Goal: Find specific page/section: Find specific page/section

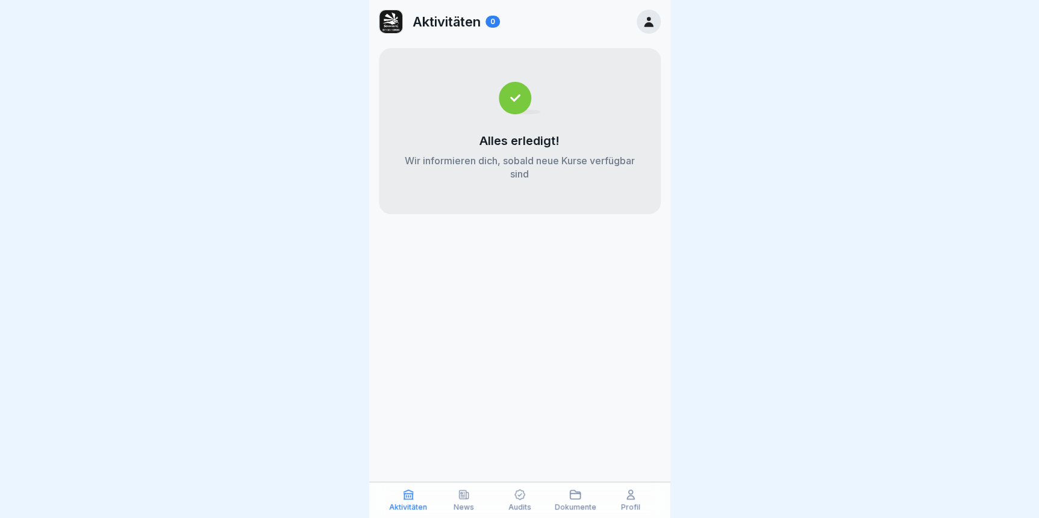
click at [516, 500] on icon at bounding box center [520, 495] width 12 height 12
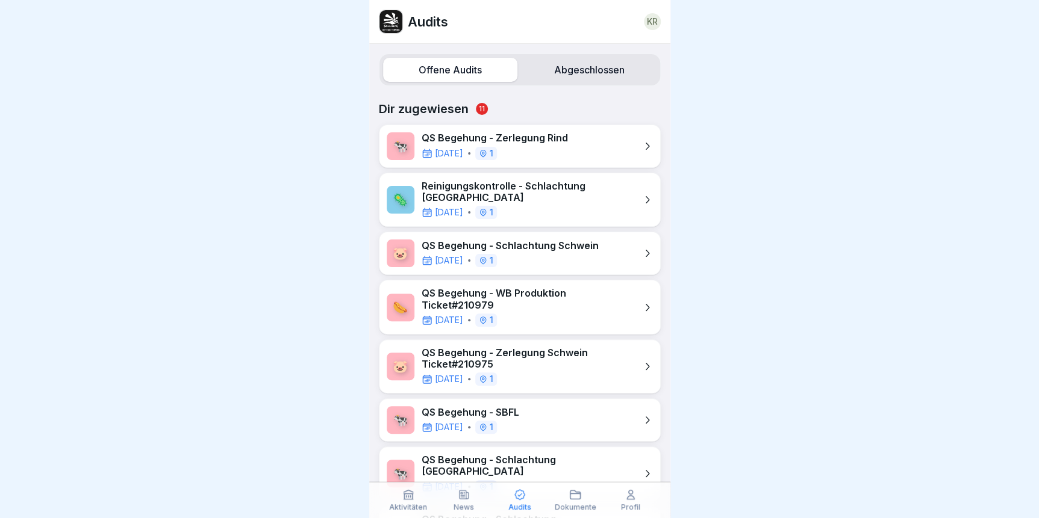
click at [600, 506] on div "Aktivitäten News Audits Dokumente Profil" at bounding box center [519, 500] width 301 height 36
click at [592, 506] on p "Dokumente" at bounding box center [575, 507] width 42 height 8
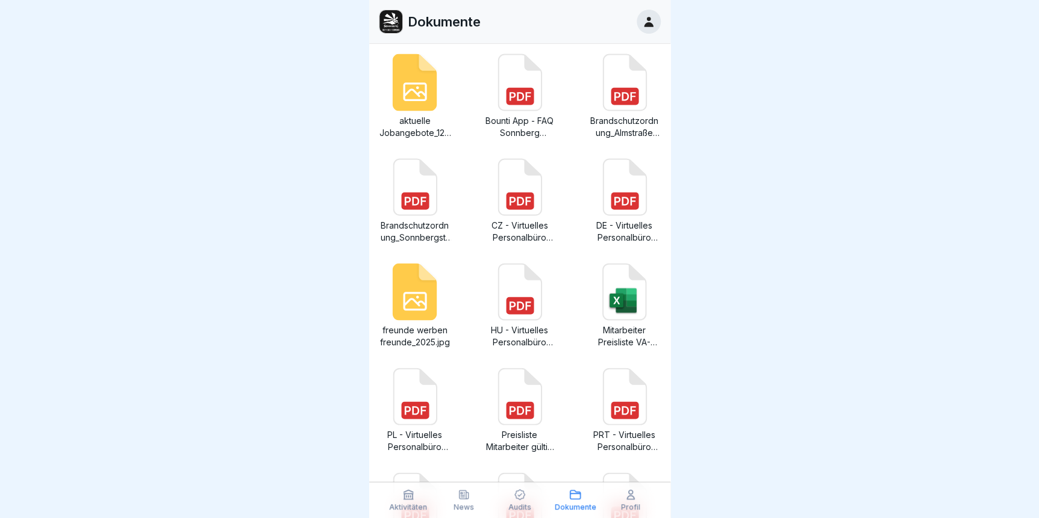
click at [461, 507] on p "News" at bounding box center [463, 507] width 20 height 8
click at [397, 498] on div "Aktivitäten" at bounding box center [408, 500] width 49 height 23
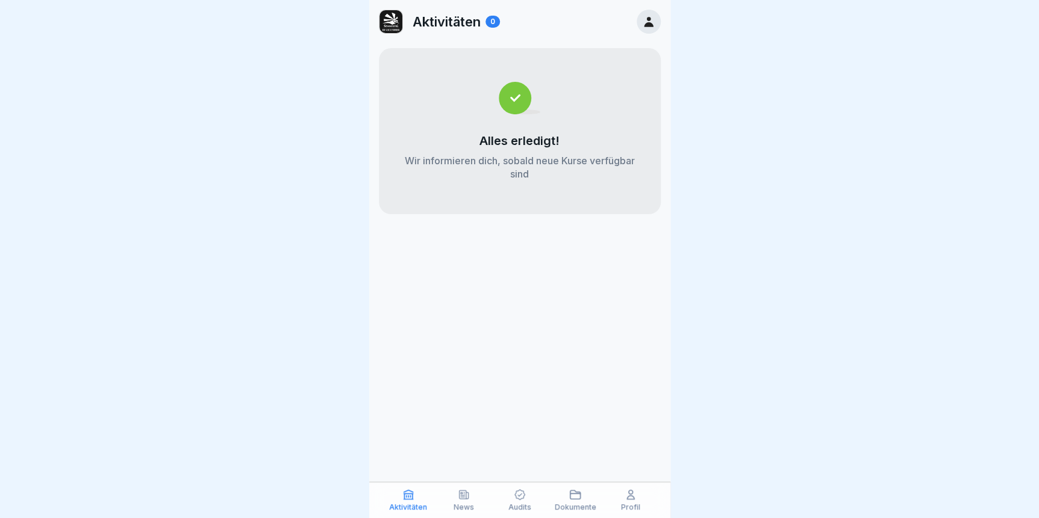
click at [458, 504] on p "News" at bounding box center [463, 507] width 20 height 8
click at [532, 493] on div "Audits" at bounding box center [518, 500] width 49 height 23
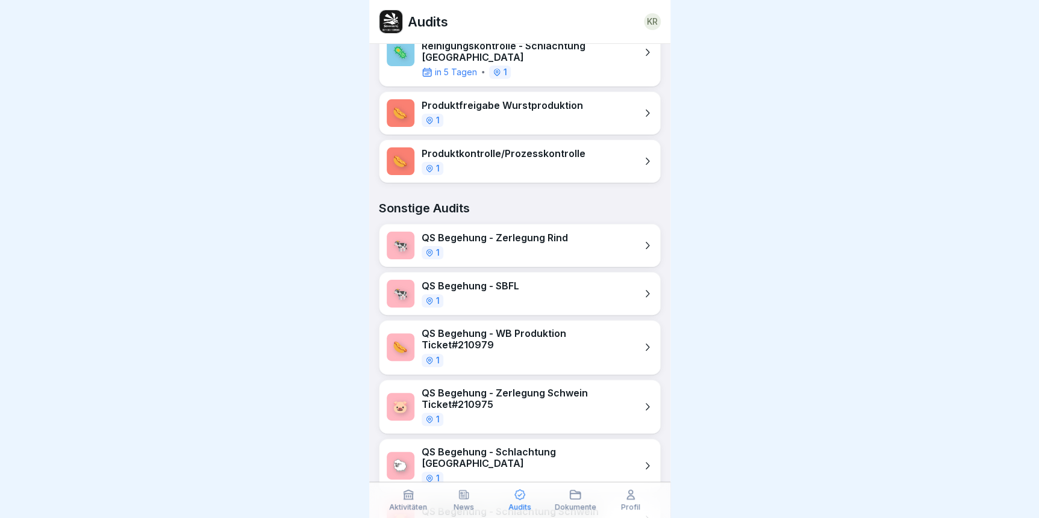
scroll to position [711, 0]
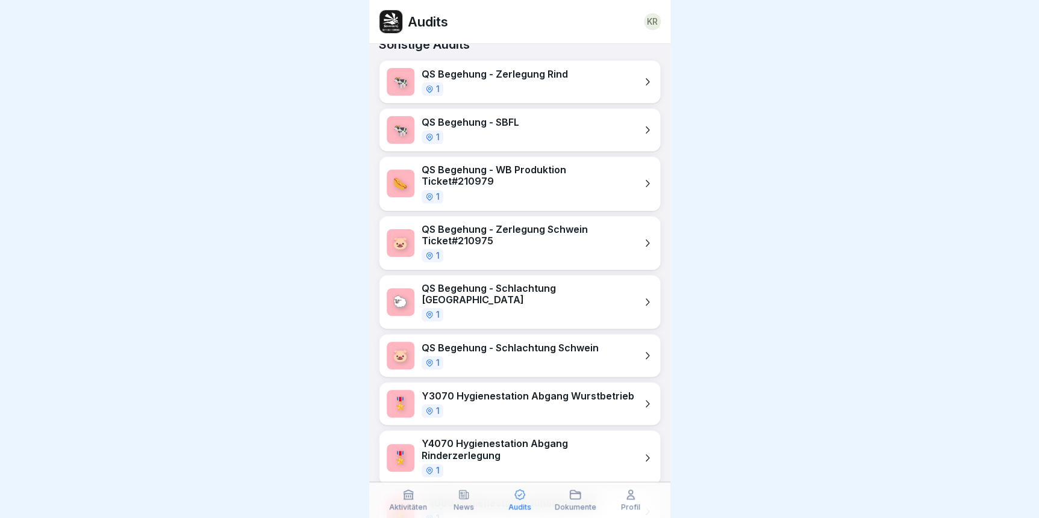
click at [504, 391] on p "Y3070 Hygienestation Abgang Wurstbetrieb" at bounding box center [527, 396] width 213 height 11
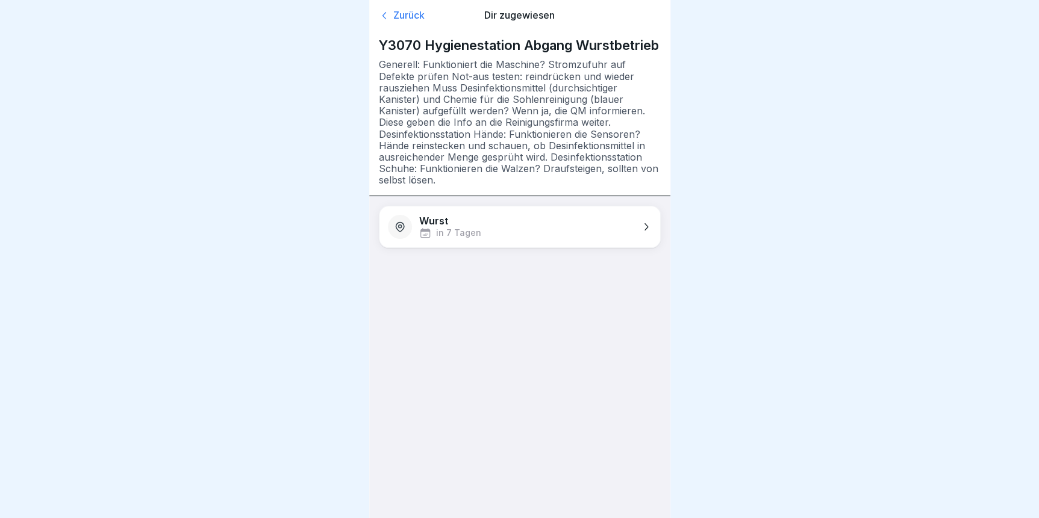
click at [445, 227] on p "Wurst" at bounding box center [433, 221] width 29 height 11
